Goal: Task Accomplishment & Management: Manage account settings

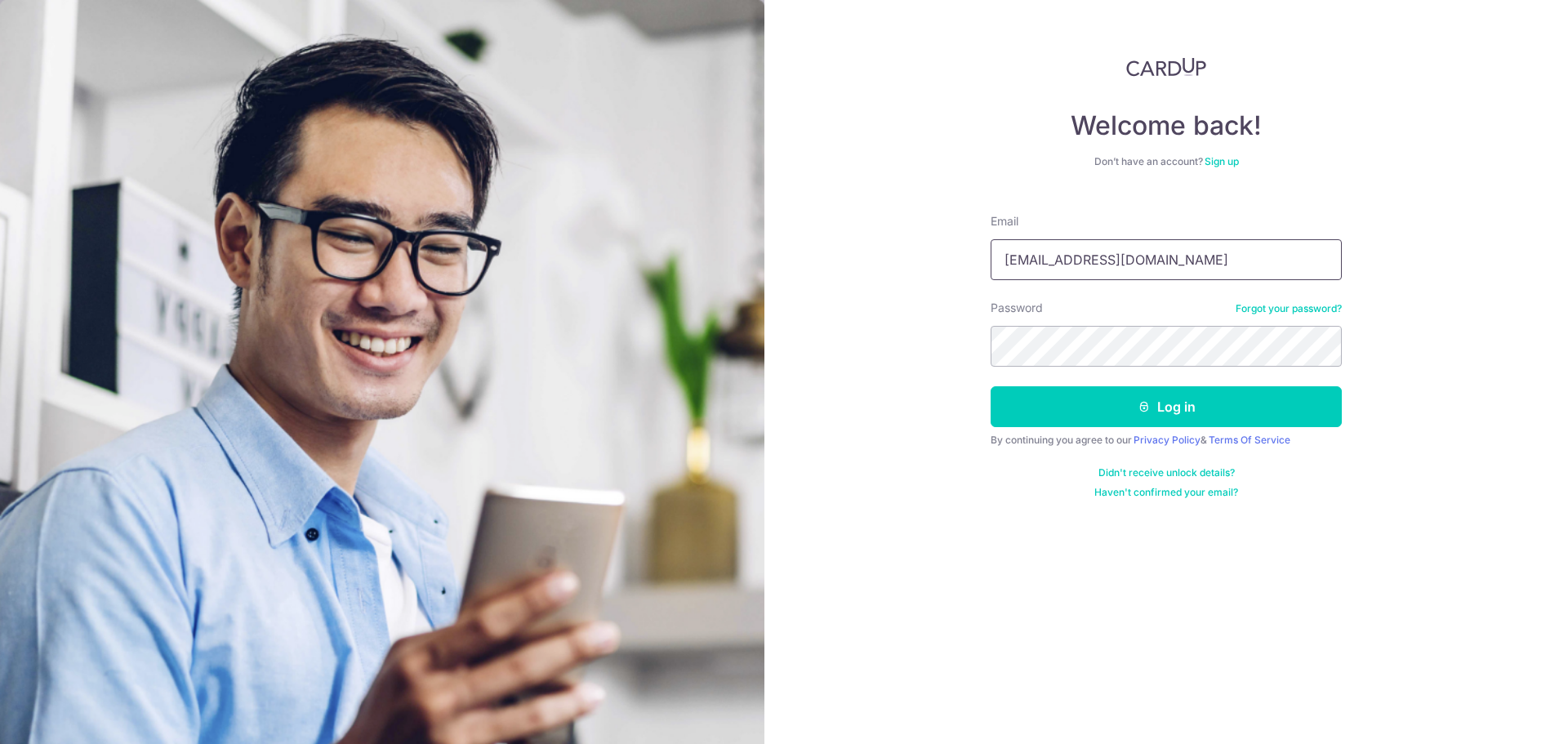
drag, startPoint x: 1191, startPoint y: 256, endPoint x: 1001, endPoint y: 261, distance: 190.1
click at [1001, 261] on input "[EMAIL_ADDRESS][DOMAIN_NAME]" at bounding box center [1165, 259] width 351 height 41
click at [1033, 269] on input "linx" at bounding box center [1165, 259] width 351 height 41
drag, startPoint x: 1037, startPoint y: 263, endPoint x: 995, endPoint y: 263, distance: 42.0
click at [995, 263] on input "linx" at bounding box center [1165, 259] width 351 height 41
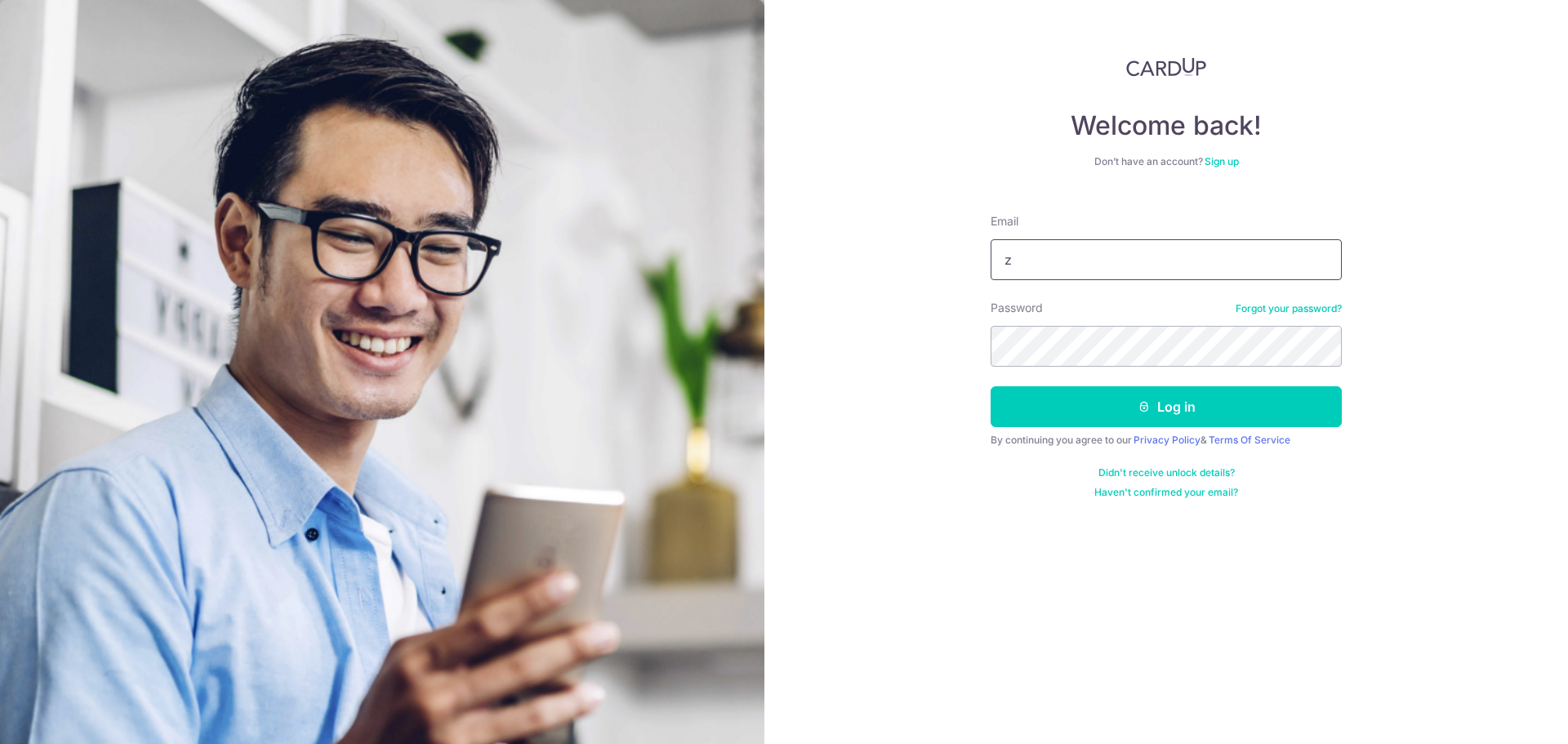
type input "[EMAIL_ADDRESS][DOMAIN_NAME]"
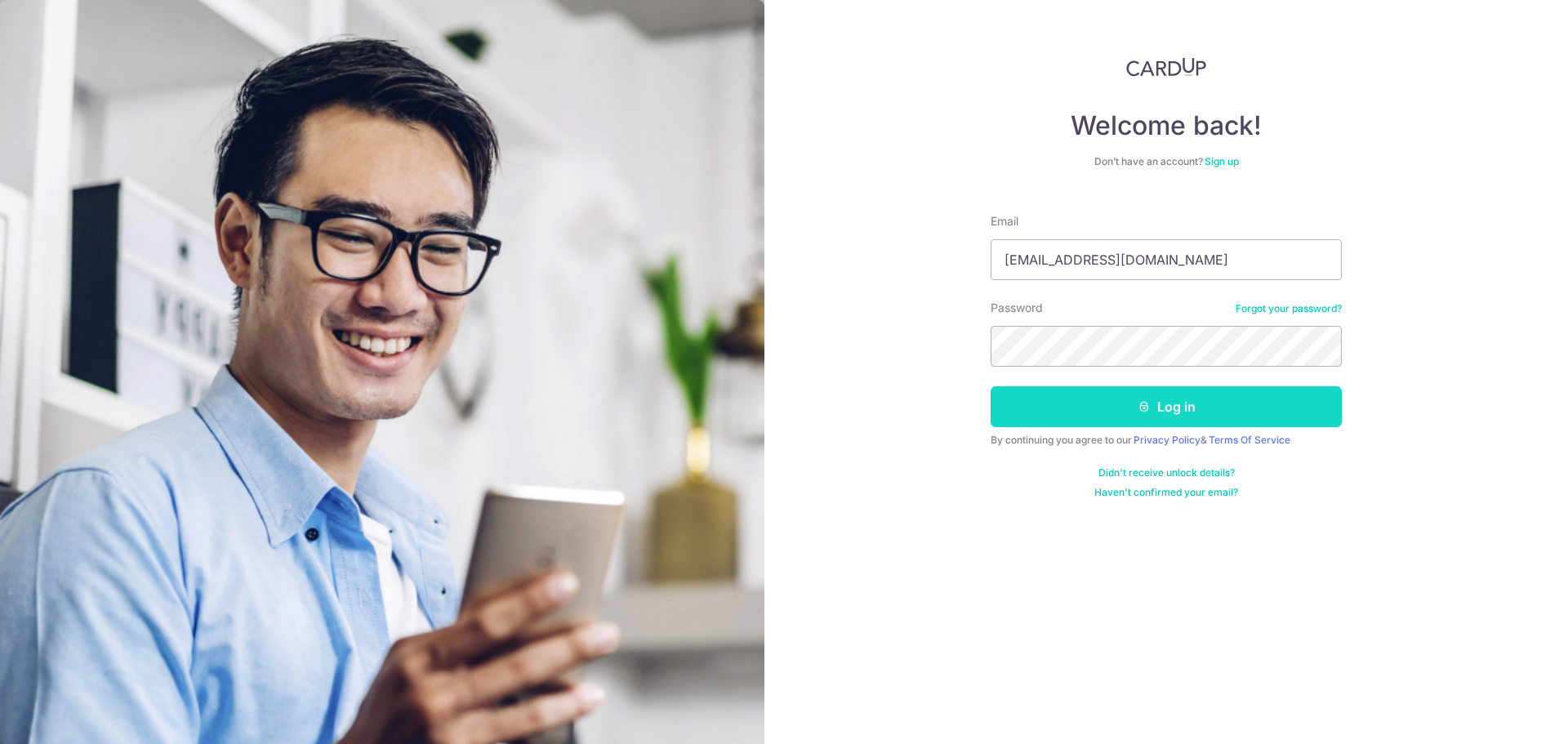
click at [1115, 407] on button "Log in" at bounding box center [1165, 406] width 351 height 41
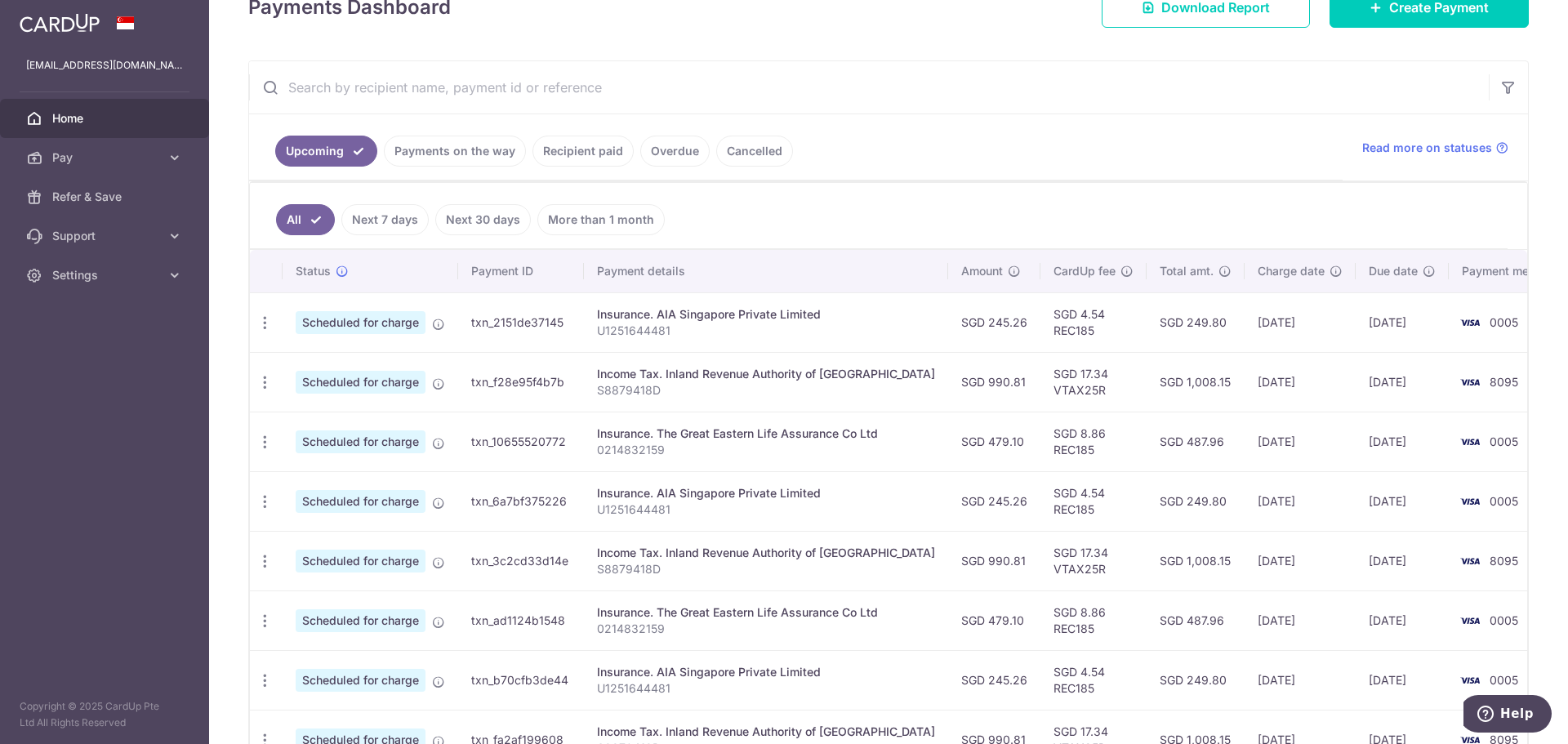
scroll to position [245, 0]
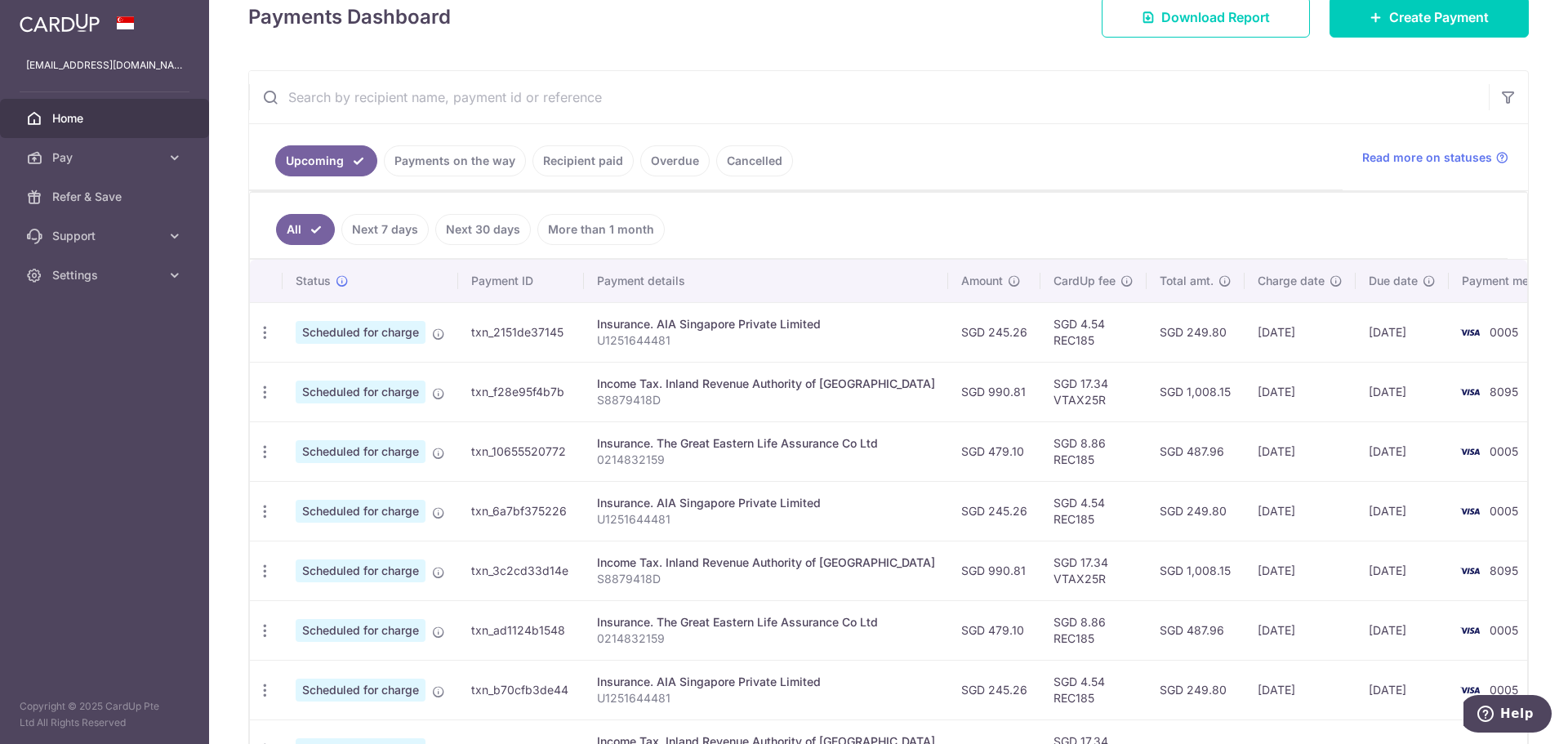
click at [580, 164] on link "Recipient paid" at bounding box center [583, 161] width 101 height 31
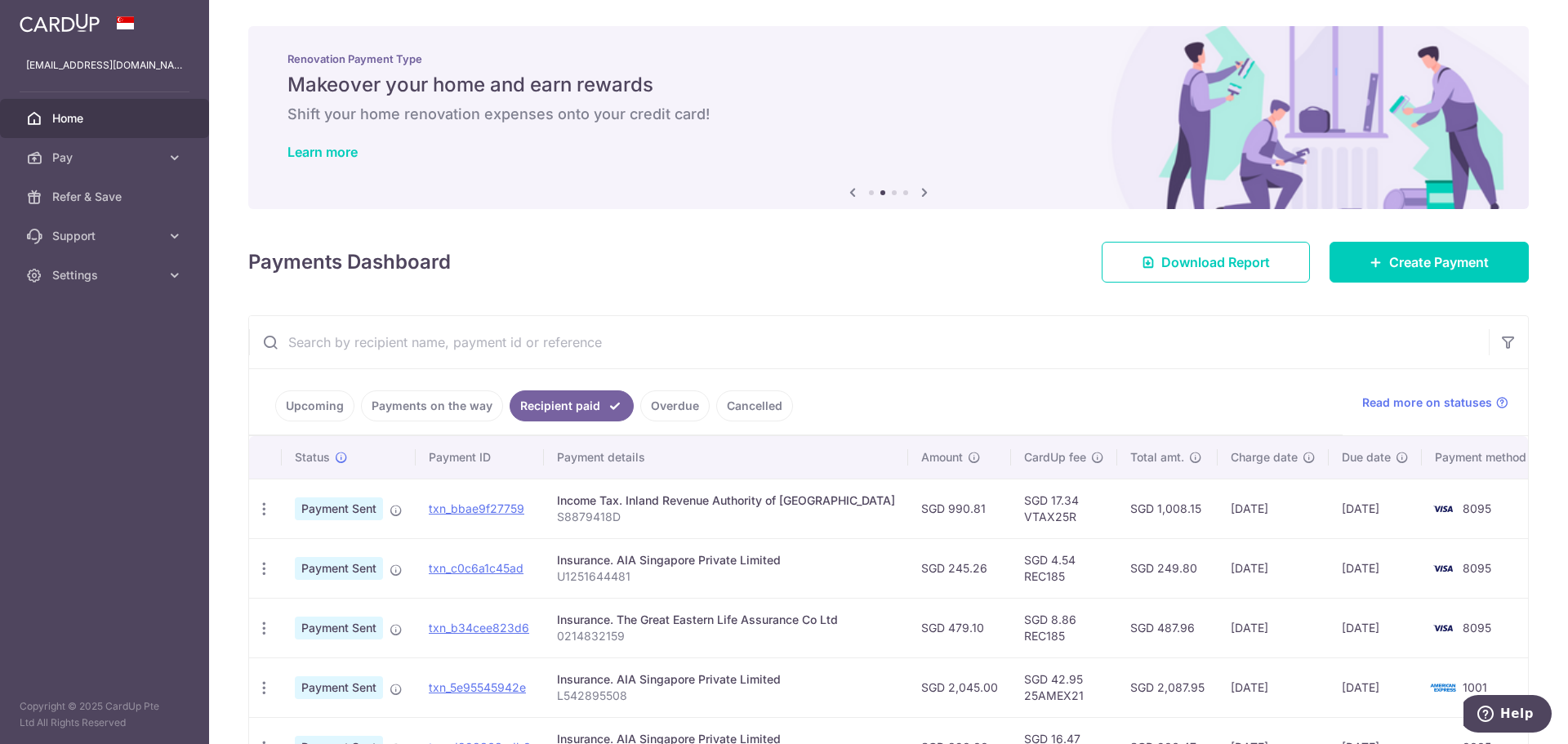
scroll to position [164, 0]
